Goal: Information Seeking & Learning: Find specific page/section

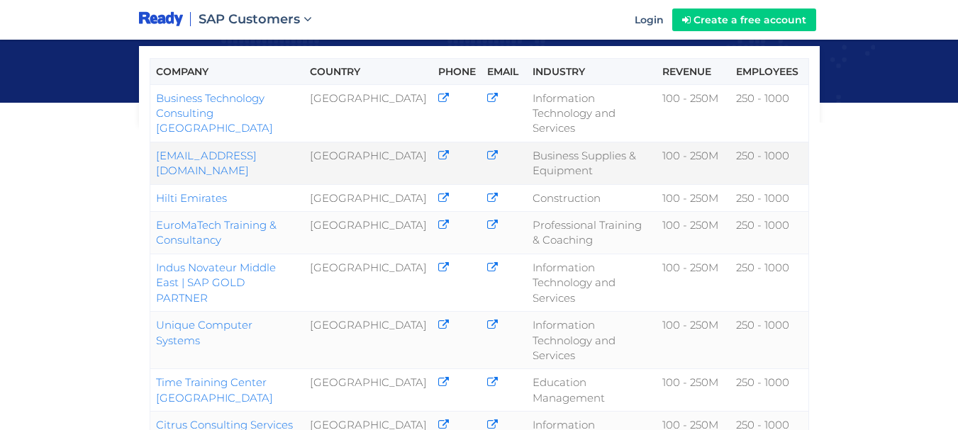
scroll to position [213, 0]
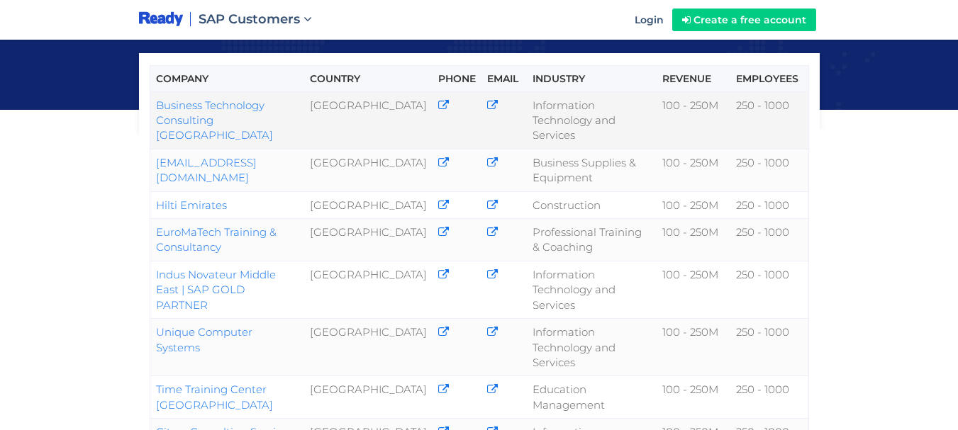
click at [273, 99] on link "Business Technology Consulting [GEOGRAPHIC_DATA]" at bounding box center [214, 121] width 117 height 44
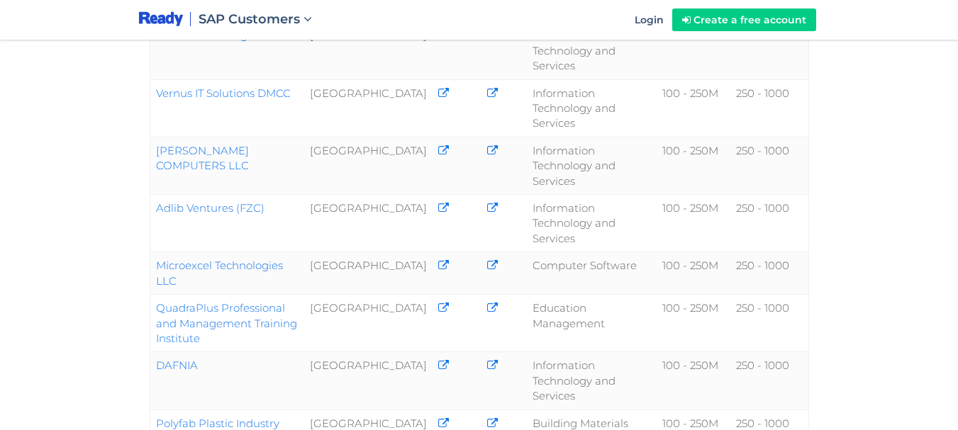
scroll to position [681, 0]
